Goal: Task Accomplishment & Management: Use online tool/utility

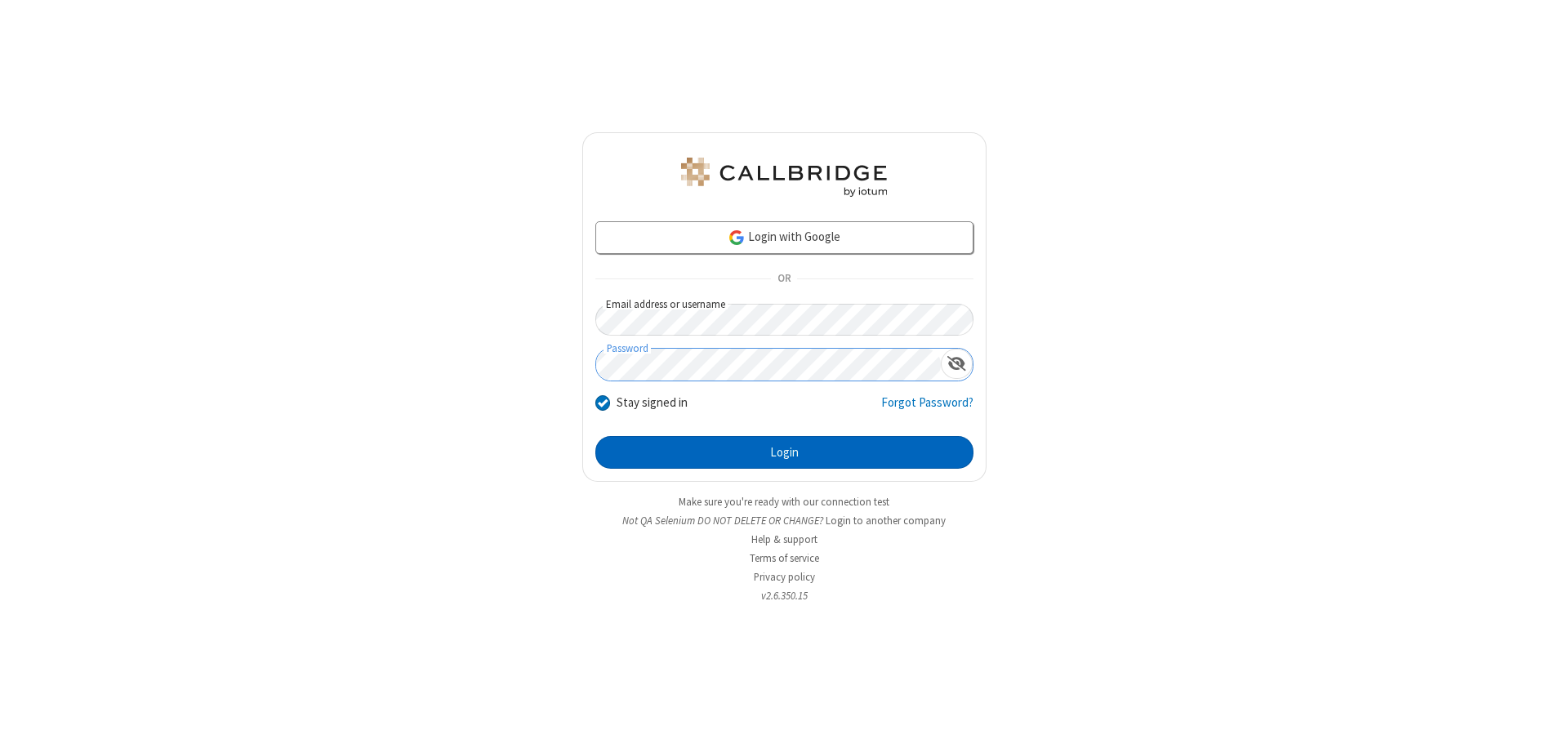
click at [784, 452] on button "Login" at bounding box center [784, 452] width 378 height 33
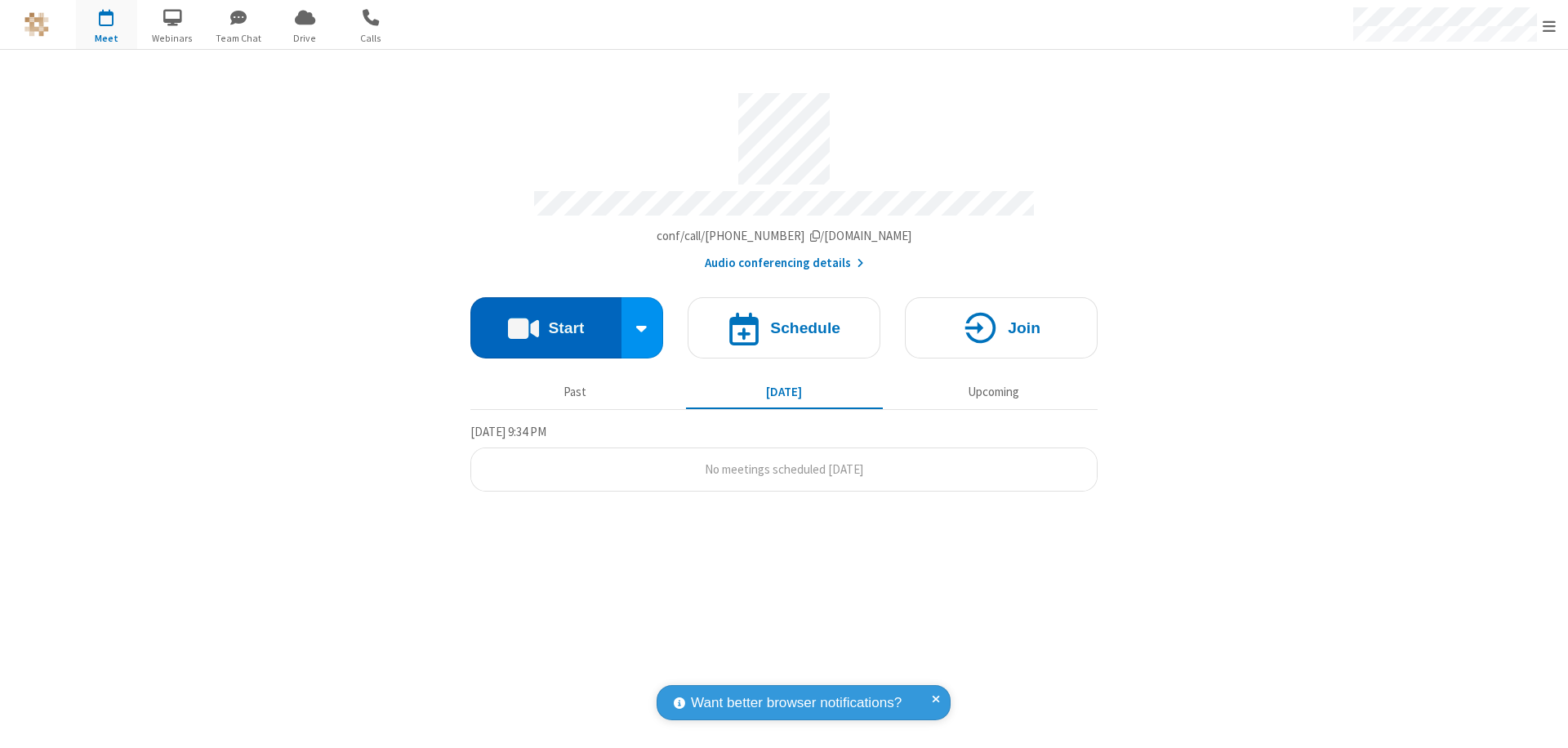
click at [545, 320] on button "Start" at bounding box center [545, 328] width 151 height 62
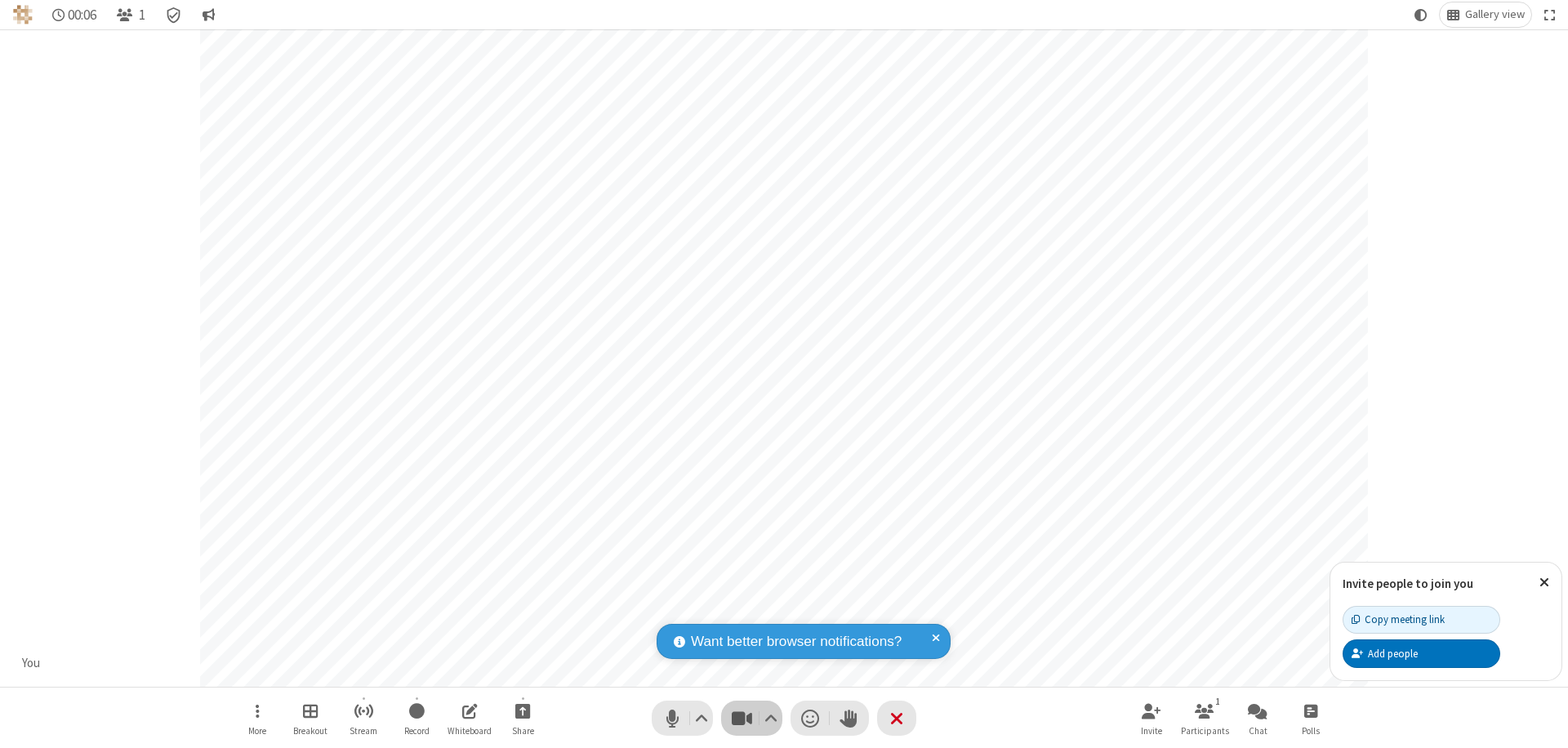
click at [742, 717] on span "Stop video (⌘+Shift+V)" at bounding box center [741, 718] width 24 height 24
click at [742, 717] on span "Start video (⌘+Shift+V)" at bounding box center [741, 718] width 24 height 24
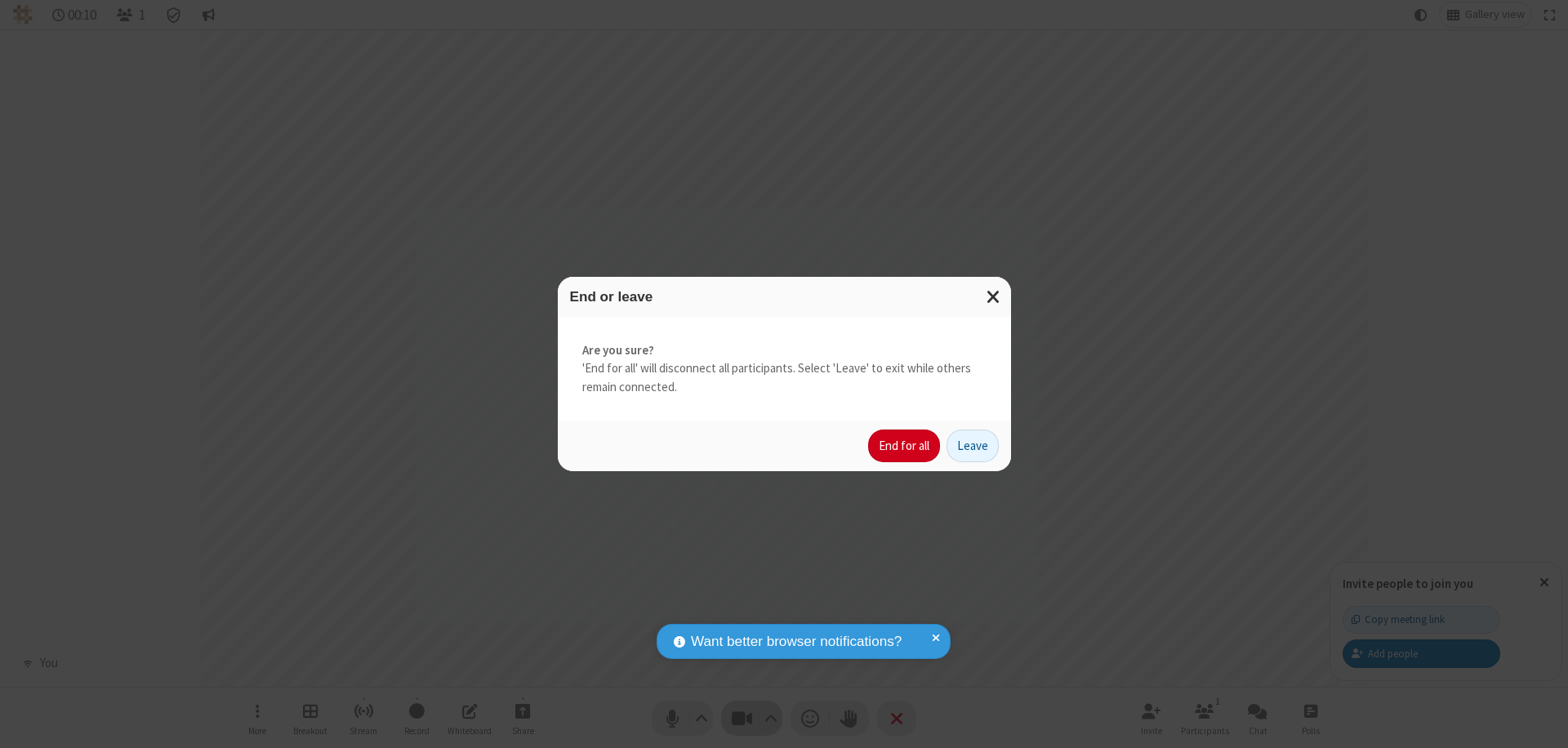
click at [905, 446] on button "End for all" at bounding box center [903, 446] width 72 height 33
